Goal: Information Seeking & Learning: Find specific fact

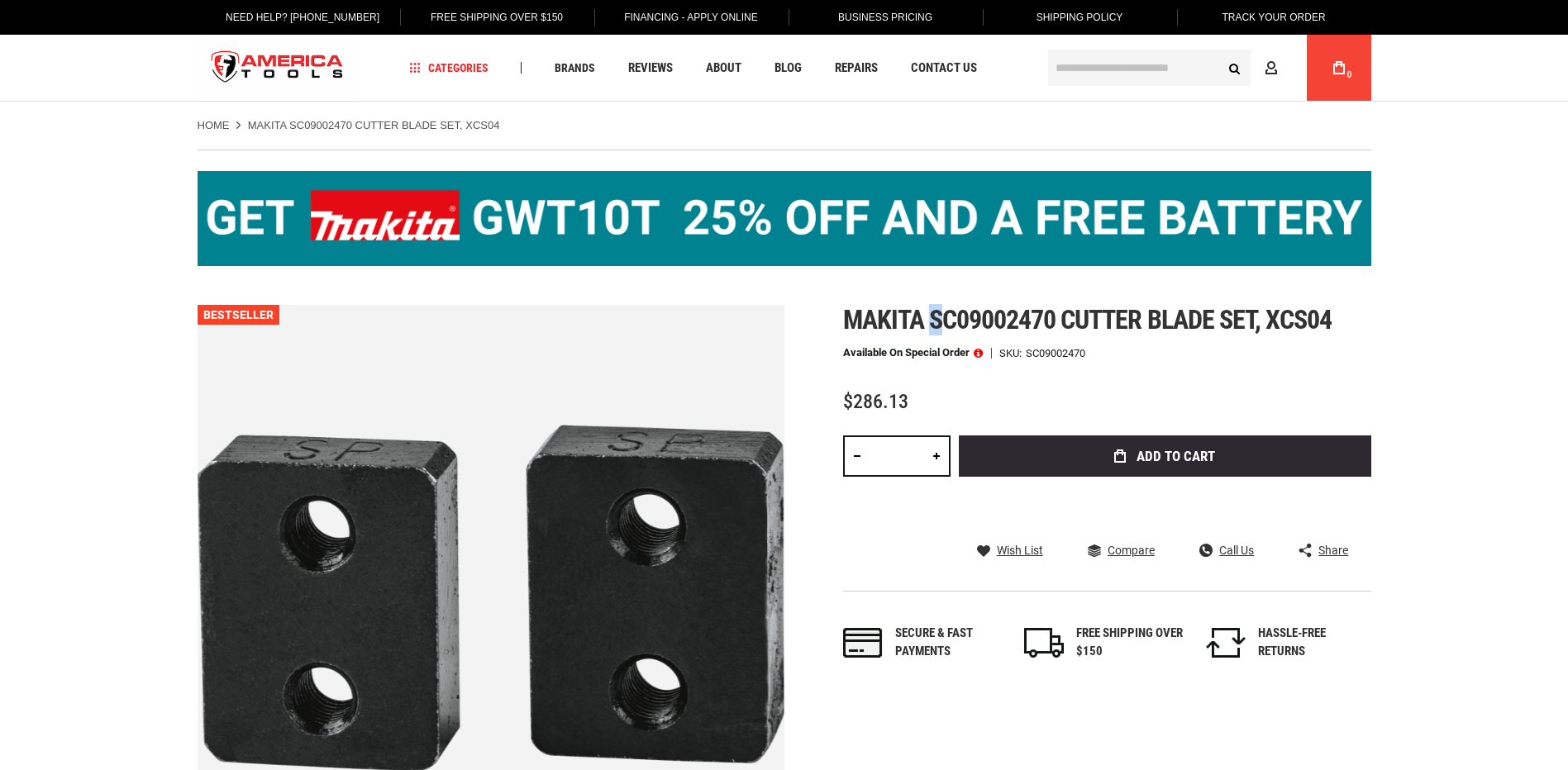
drag, startPoint x: 932, startPoint y: 320, endPoint x: 944, endPoint y: 313, distance: 13.9
click at [949, 315] on span "Makita sc09002470 cutter blade set, xcs04" at bounding box center [1087, 320] width 489 height 31
click at [940, 313] on span "Makita sc09002470 cutter blade set, xcs04" at bounding box center [1087, 320] width 489 height 31
drag, startPoint x: 931, startPoint y: 317, endPoint x: 1053, endPoint y: 317, distance: 122.0
click at [1053, 317] on span "Makita sc09002470 cutter blade set, xcs04" at bounding box center [1087, 320] width 489 height 31
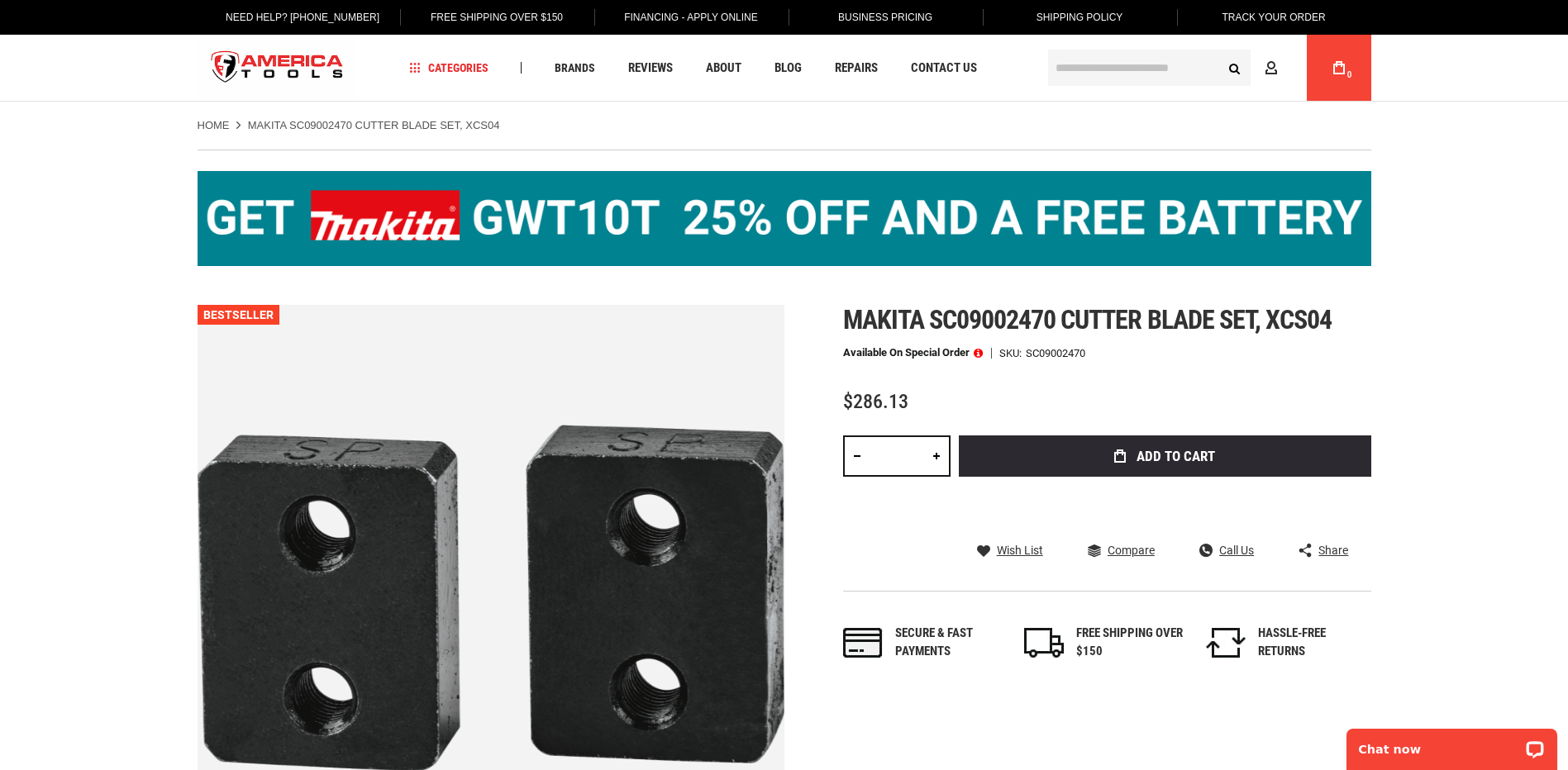
drag, startPoint x: 1053, startPoint y: 317, endPoint x: 1035, endPoint y: 369, distance: 55.0
click at [1035, 369] on div "Makita sc09002470 cutter blade set, xcs04 Available on Special Order SKU SC0900…" at bounding box center [1107, 499] width 528 height 389
drag, startPoint x: 1030, startPoint y: 349, endPoint x: 1086, endPoint y: 349, distance: 56.0
click at [1085, 349] on div "SC09002470" at bounding box center [1055, 353] width 60 height 11
copy div "SC09002470"
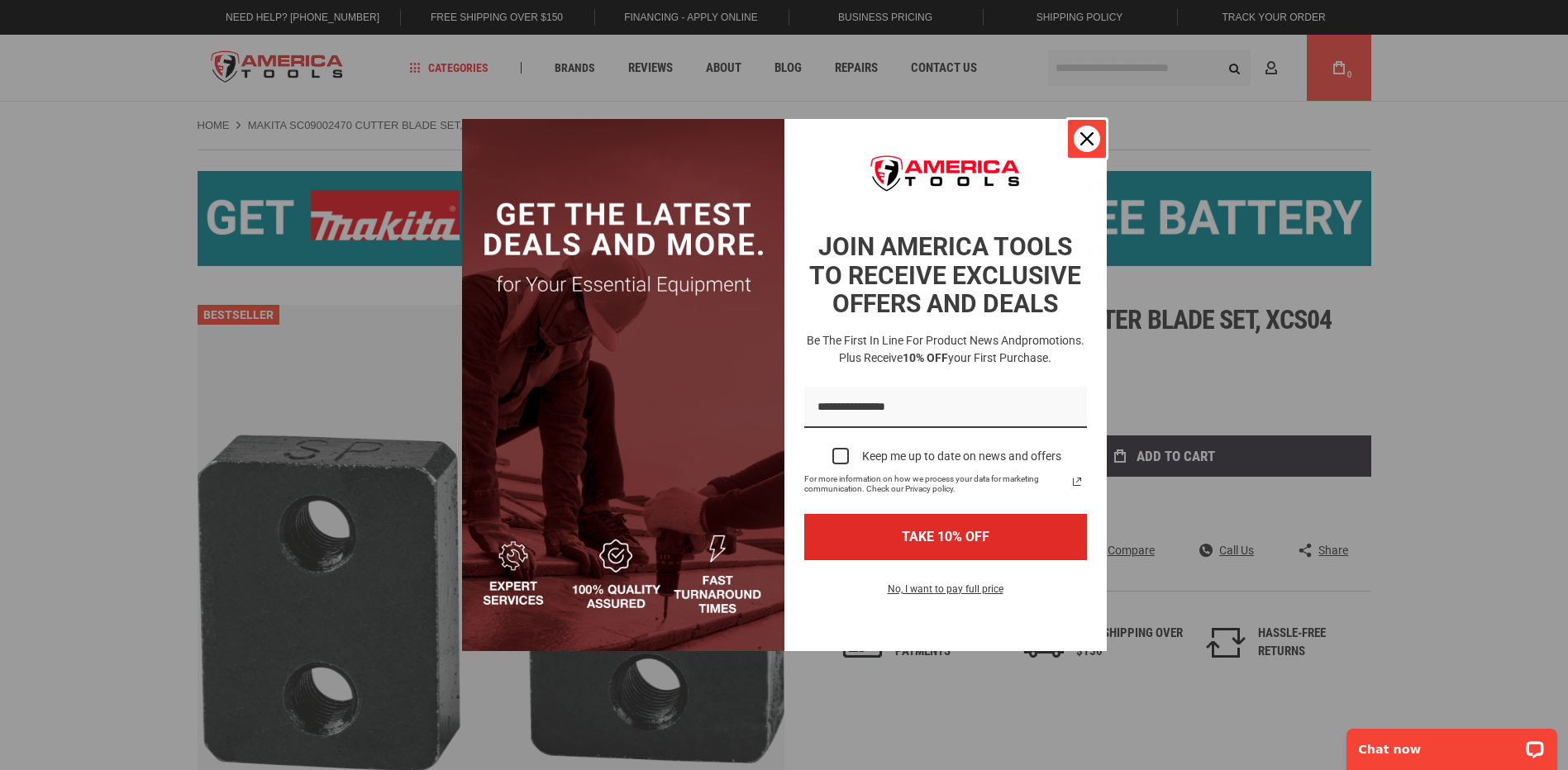
click at [1091, 140] on icon "close icon" at bounding box center [1087, 139] width 13 height 13
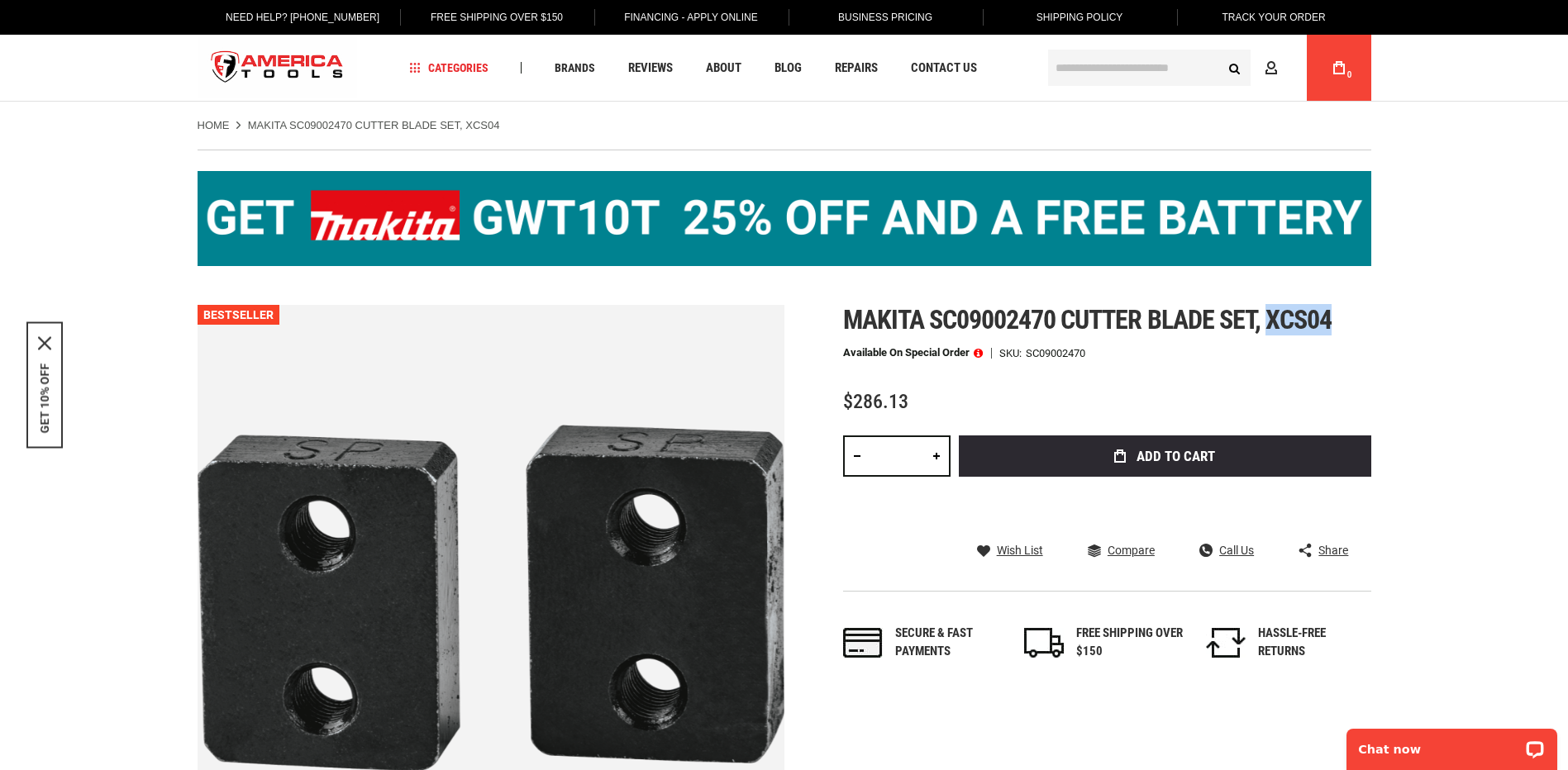
drag, startPoint x: 1273, startPoint y: 318, endPoint x: 1337, endPoint y: 321, distance: 64.1
click at [1337, 321] on h1 "Makita sc09002470 cutter blade set, xcs04" at bounding box center [1107, 320] width 528 height 30
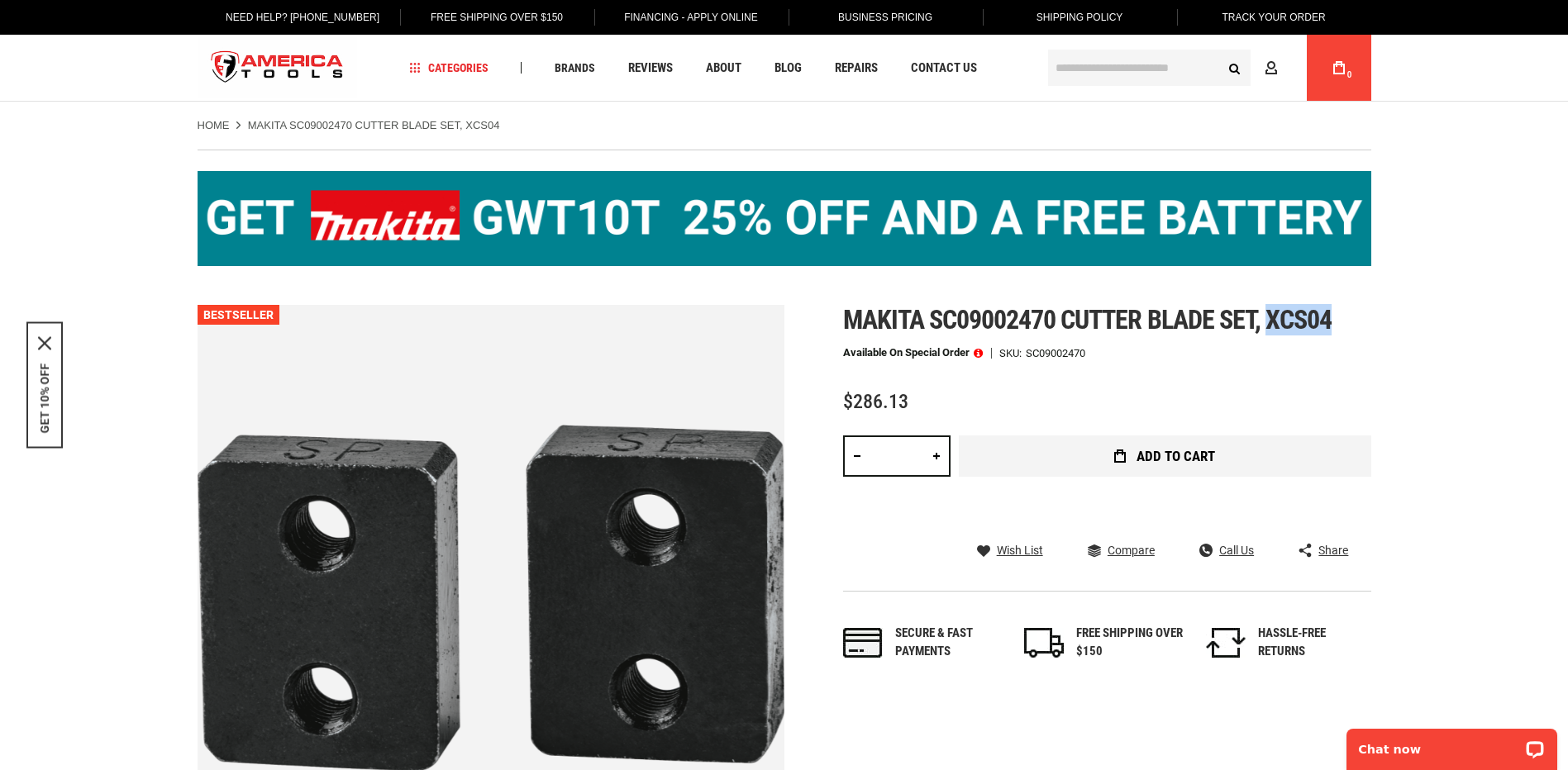
copy span "xcs04"
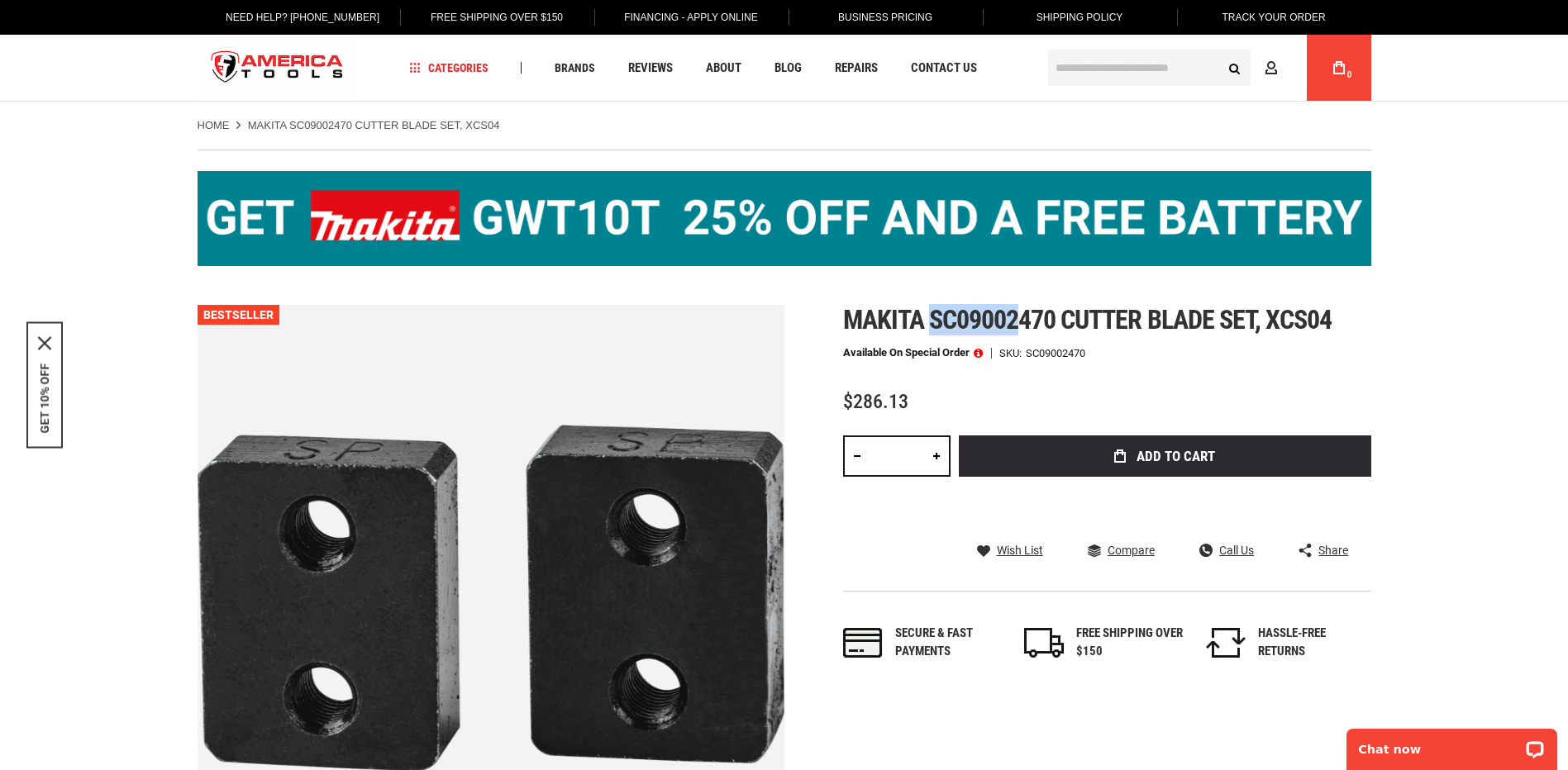
drag, startPoint x: 932, startPoint y: 313, endPoint x: 1015, endPoint y: 315, distance: 83.0
click at [1015, 315] on span "Makita sc09002470 cutter blade set, xcs04" at bounding box center [1087, 320] width 489 height 31
drag, startPoint x: 1015, startPoint y: 315, endPoint x: 983, endPoint y: 311, distance: 32.2
click at [986, 311] on span "Makita sc09002470 cutter blade set, xcs04" at bounding box center [1087, 320] width 489 height 31
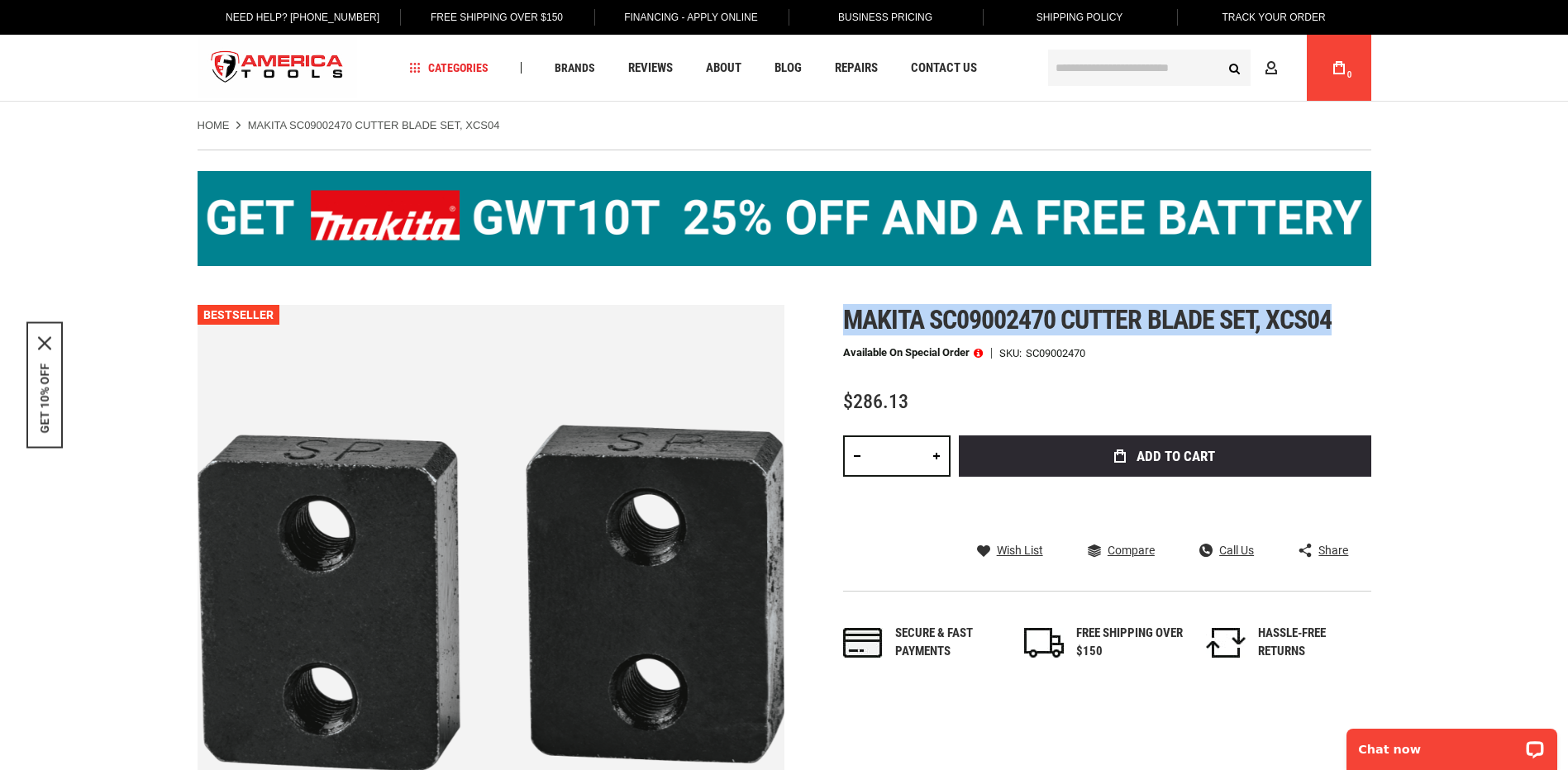
drag, startPoint x: 839, startPoint y: 317, endPoint x: 1344, endPoint y: 319, distance: 505.0
click at [1344, 319] on div "Skip to the end of the images gallery Skip to the beginning of the images galle…" at bounding box center [784, 599] width 1173 height 587
copy span "Makita sc09002470 cutter blade set, xcs04"
